Goal: Obtain resource: Download file/media

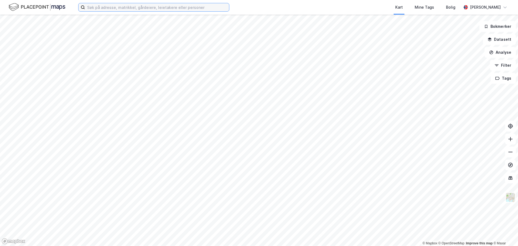
click at [135, 11] on input at bounding box center [157, 7] width 144 height 8
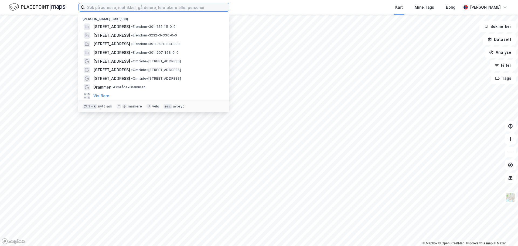
click at [125, 6] on input at bounding box center [157, 7] width 144 height 8
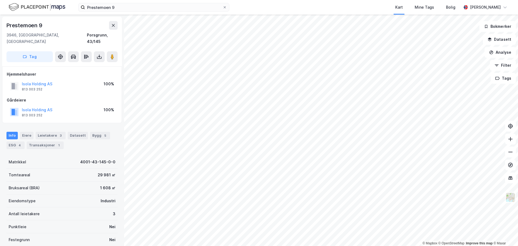
click at [47, 26] on div "Prestemoen 9" at bounding box center [61, 25] width 111 height 9
drag, startPoint x: 45, startPoint y: 25, endPoint x: 6, endPoint y: 28, distance: 38.1
click at [6, 28] on div "Prestemoen 9" at bounding box center [61, 25] width 111 height 9
copy div "Prestemoen 9"
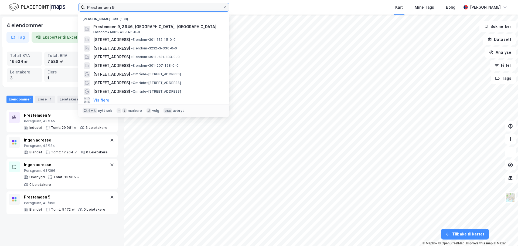
drag, startPoint x: 114, startPoint y: 8, endPoint x: 35, endPoint y: 11, distance: 78.8
click at [35, 11] on div "Prestemoen 9 Nylige søk (100) Prestemoen 9, 3946, PORSGRUNN, PORSGRUNN Eiendom …" at bounding box center [259, 7] width 518 height 15
paste input "Lienfossveien 5"
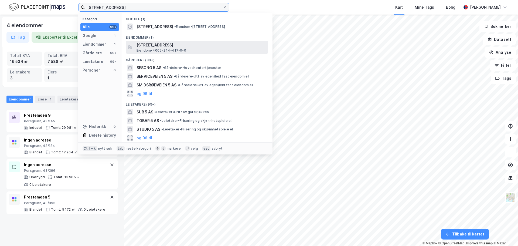
type input "Lienfossveien 5"
click at [169, 49] on span "Eiendom • 4005-244-417-0-0" at bounding box center [161, 50] width 50 height 4
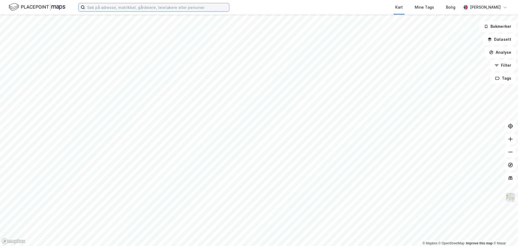
click at [120, 7] on input at bounding box center [157, 7] width 144 height 8
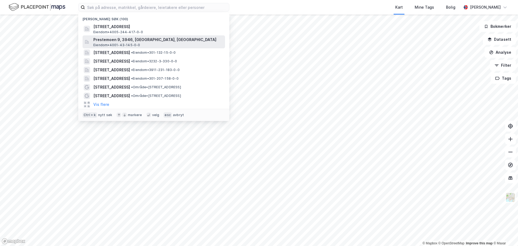
click at [131, 40] on span "Prestemoen 9, 3946, [GEOGRAPHIC_DATA], [GEOGRAPHIC_DATA]" at bounding box center [157, 39] width 129 height 6
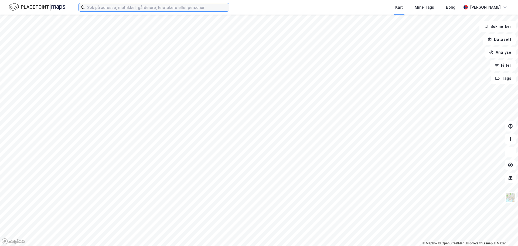
click at [132, 8] on input at bounding box center [157, 7] width 144 height 8
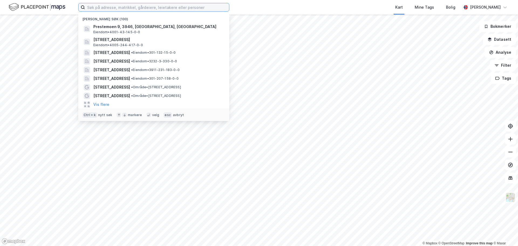
paste input "Lienga 6"
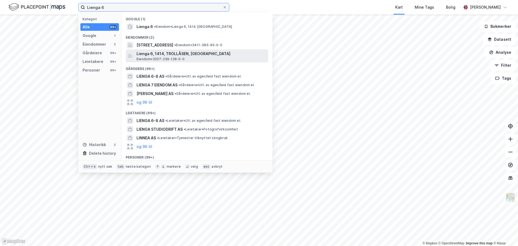
type input "Lienga 6"
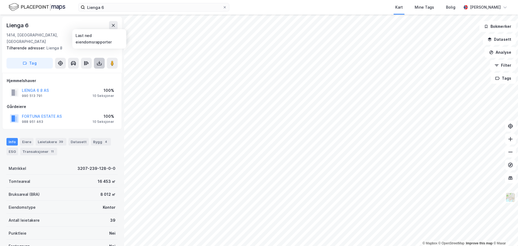
click at [97, 60] on icon at bounding box center [99, 62] width 5 height 5
click at [73, 72] on div "Last ned grunnbok" at bounding box center [72, 74] width 31 height 4
click at [0, 0] on button "LIENGA 6 8 AS" at bounding box center [0, 0] width 0 height 0
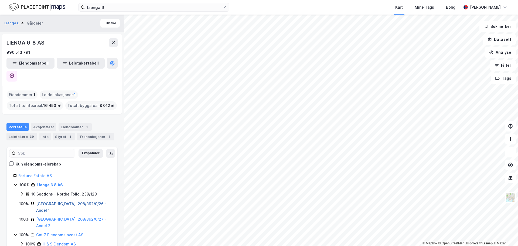
click at [53, 201] on link "Oslo, 208/392/0/26 - Andel 1" at bounding box center [71, 206] width 70 height 11
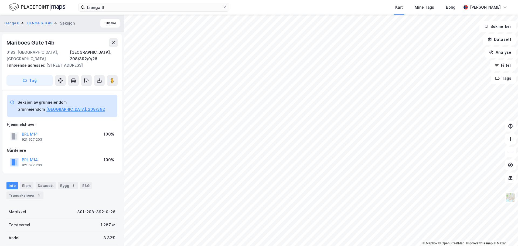
scroll to position [0, 0]
click at [100, 78] on icon at bounding box center [99, 79] width 5 height 5
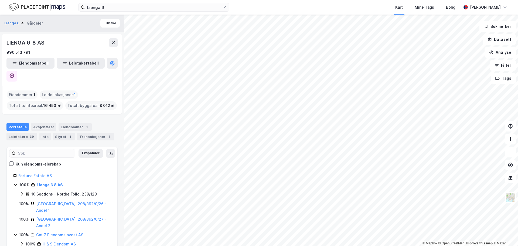
click at [20, 191] on icon at bounding box center [22, 193] width 4 height 4
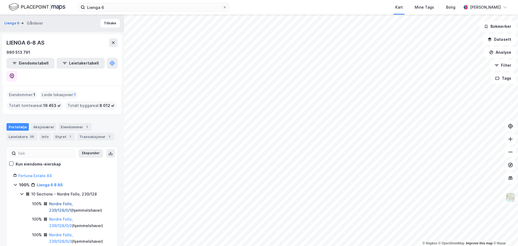
click at [62, 201] on link "Nordre Follo, 239/128/0/1" at bounding box center [61, 206] width 24 height 11
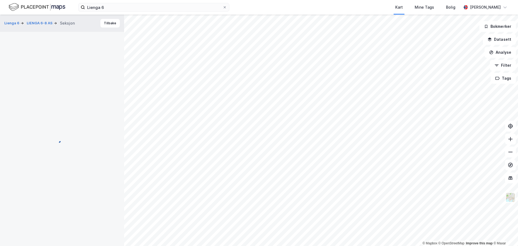
scroll to position [0, 0]
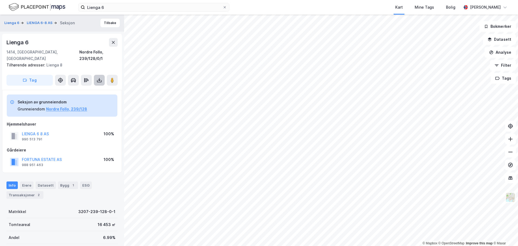
click at [100, 79] on icon at bounding box center [99, 79] width 2 height 1
click at [59, 87] on div "Last ned grunnbok" at bounding box center [75, 91] width 57 height 9
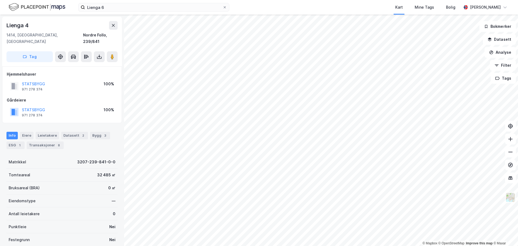
scroll to position [0, 0]
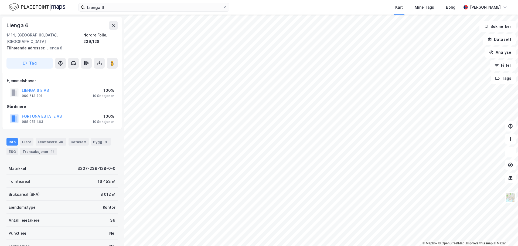
scroll to position [0, 0]
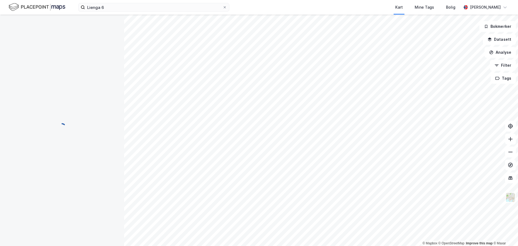
scroll to position [0, 0]
